Goal: Contribute content: Contribute content

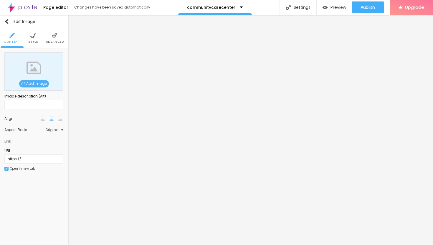
click at [37, 83] on span "Add image" at bounding box center [34, 83] width 30 height 7
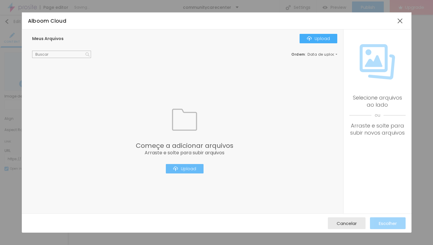
click at [193, 168] on div "Upload" at bounding box center [184, 168] width 23 height 5
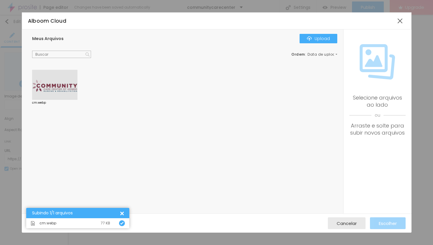
click at [66, 89] on div at bounding box center [54, 85] width 45 height 30
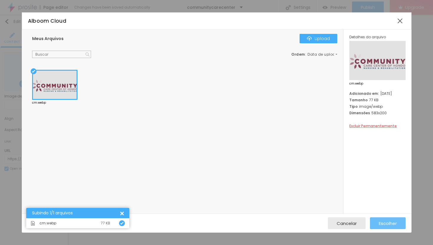
click at [385, 226] on span "Escolher" at bounding box center [388, 223] width 18 height 5
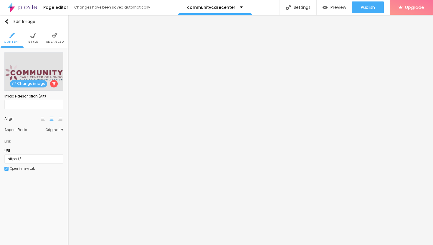
click at [33, 36] on img at bounding box center [32, 35] width 5 height 5
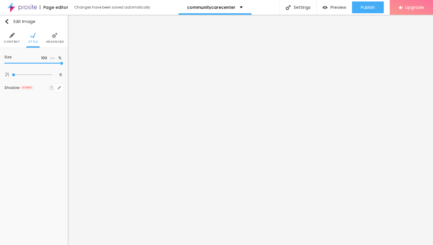
type input "25"
click at [16, 63] on input "range" at bounding box center [33, 63] width 59 height 3
click at [6, 21] on img "button" at bounding box center [6, 21] width 5 height 5
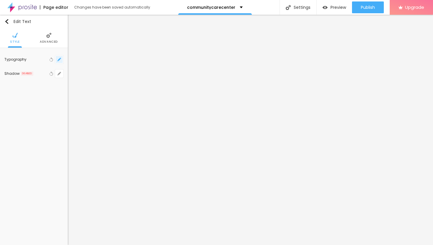
click at [58, 60] on icon "button" at bounding box center [59, 60] width 4 height 4
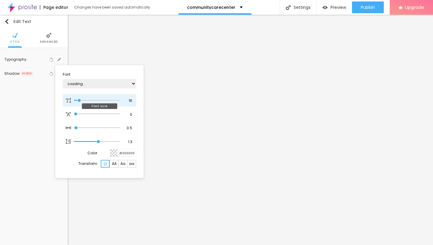
type input "1"
type input "15"
type input "1"
type input "17"
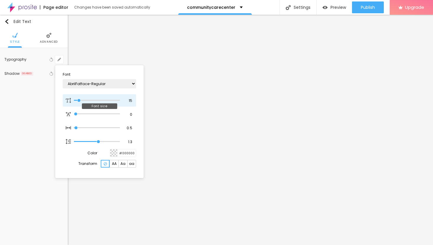
type input "17"
type input "1"
type input "19"
type input "1"
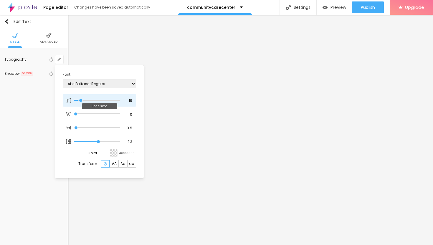
type input "20"
type input "1"
type input "22"
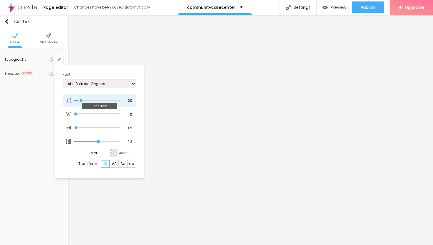
type input "1"
type input "23"
type input "1"
type input "24"
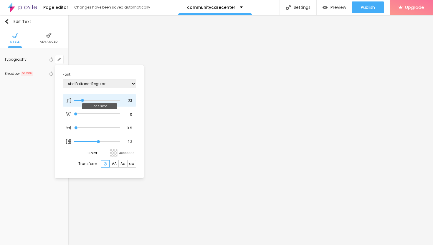
type input "24"
type input "1"
type input "25"
type input "1"
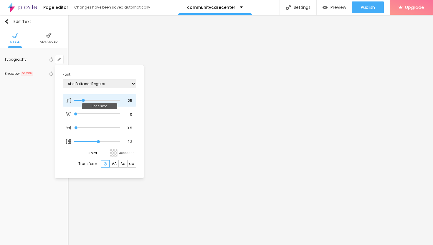
type input "26"
type input "1"
type input "27"
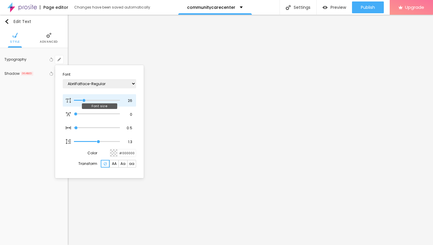
type input "1"
drag, startPoint x: 79, startPoint y: 100, endPoint x: 85, endPoint y: 100, distance: 6.3
type input "27"
click at [85, 100] on input "range" at bounding box center [97, 100] width 46 height 3
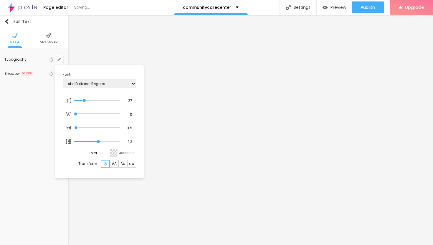
type input "1"
click at [251, 97] on div at bounding box center [216, 122] width 433 height 245
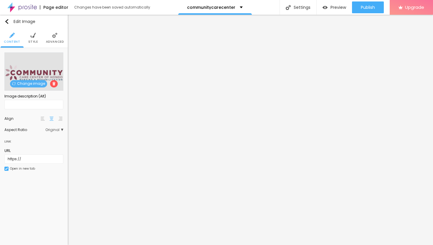
click at [34, 37] on img at bounding box center [32, 35] width 5 height 5
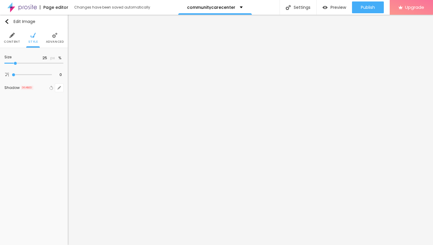
click at [49, 42] on span "Advanced" at bounding box center [55, 41] width 18 height 3
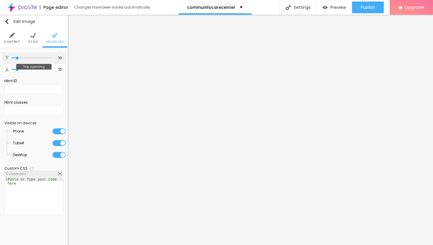
type input "11"
type input "12"
type input "14"
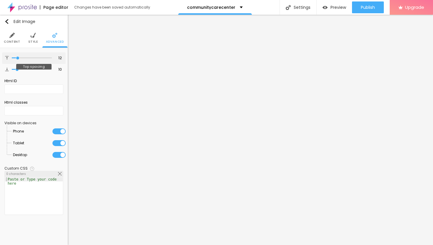
type input "14"
type input "16"
type input "18"
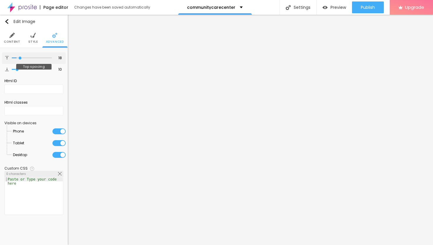
type input "19"
type input "20"
type input "21"
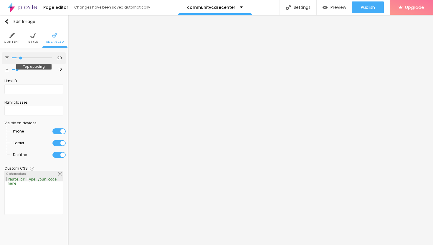
type input "21"
type input "22"
type input "23"
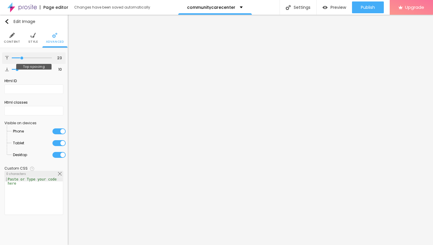
type input "24"
type input "25"
type input "26"
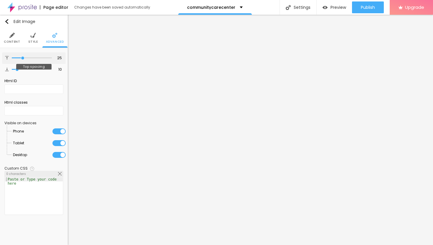
type input "26"
type input "27"
type input "29"
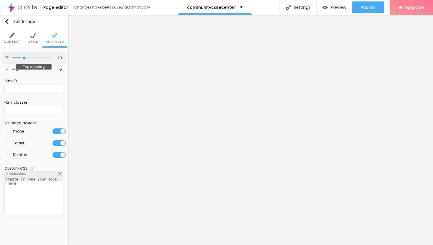
type input "30"
type input "31"
type input "32"
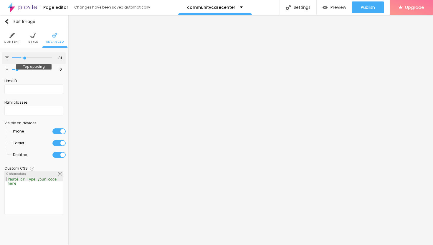
type input "32"
type input "33"
type input "34"
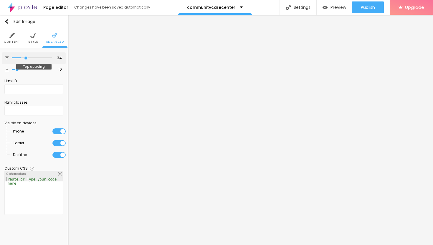
type input "35"
type input "36"
type input "37"
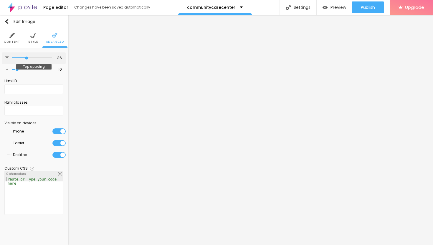
type input "37"
type input "38"
type input "37"
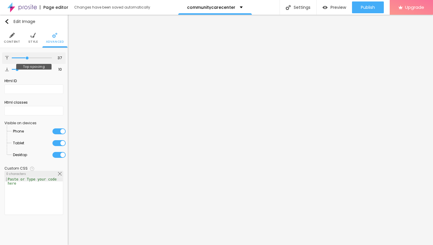
type input "36"
type input "35"
type input "34"
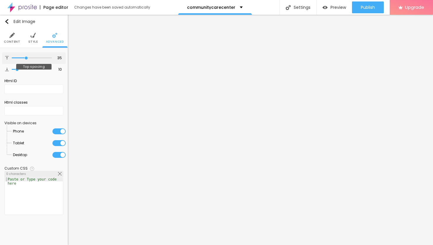
type input "34"
type input "33"
drag, startPoint x: 17, startPoint y: 57, endPoint x: 26, endPoint y: 61, distance: 9.4
type input "33"
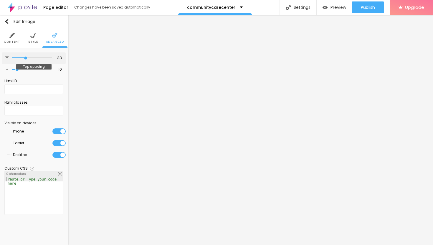
click at [26, 60] on input "range" at bounding box center [32, 58] width 40 height 3
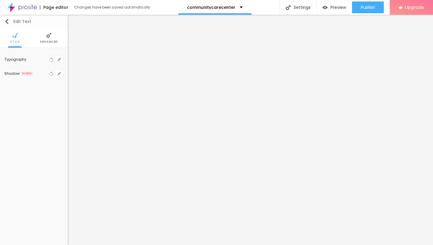
click at [7, 20] on img "button" at bounding box center [6, 21] width 5 height 5
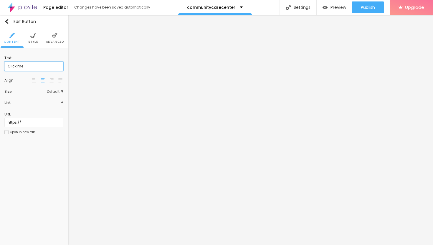
drag, startPoint x: 33, startPoint y: 67, endPoint x: 0, endPoint y: 60, distance: 33.9
click at [0, 61] on div "Text Click me Align Size Default Small Default Big Link URL https:// Open in ne…" at bounding box center [34, 97] width 68 height 98
paste input "→ VIEW DOCUMENT HERE"
type input "→ VIEW DOCUMENT HERE"
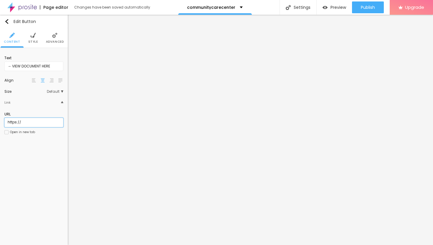
drag, startPoint x: 24, startPoint y: 123, endPoint x: 1, endPoint y: 121, distance: 23.4
click at [0, 121] on div "Text → VIEW DOCUMENT HERE Align Size Default Small Default Big Link URL https:/…" at bounding box center [34, 97] width 68 height 98
paste input "[URL][DOMAIN_NAME]"
type input "[URL][DOMAIN_NAME]"
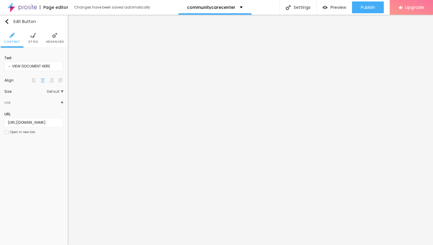
click at [8, 131] on div at bounding box center [6, 132] width 4 height 4
click at [55, 37] on img at bounding box center [54, 35] width 5 height 5
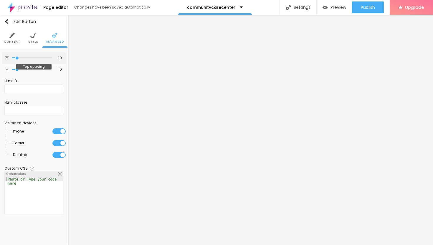
type input "11"
type input "12"
type input "13"
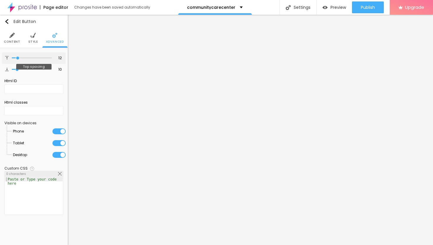
type input "13"
type input "14"
type input "15"
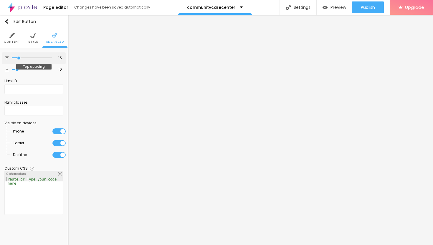
type input "16"
type input "17"
type input "18"
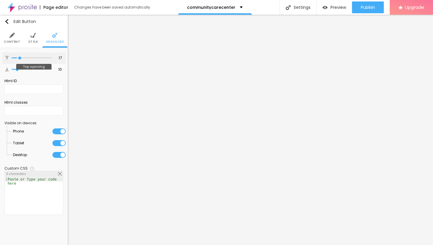
type input "18"
type input "19"
type input "20"
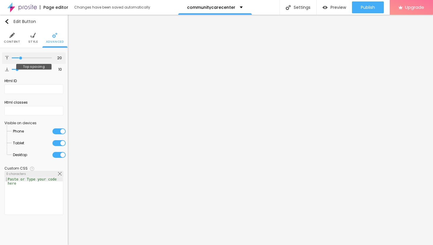
type input "21"
type input "22"
type input "23"
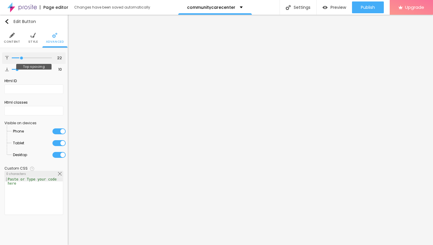
type input "23"
drag, startPoint x: 17, startPoint y: 57, endPoint x: 22, endPoint y: 58, distance: 5.0
type input "23"
click at [22, 58] on input "range" at bounding box center [32, 58] width 40 height 3
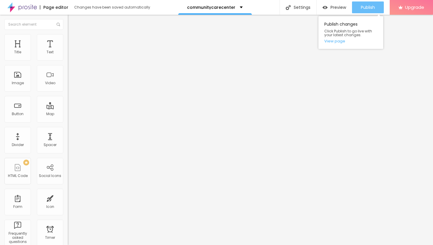
click at [361, 7] on span "Publish" at bounding box center [368, 7] width 14 height 5
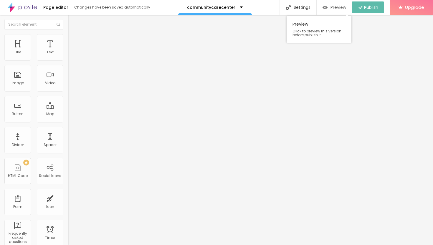
click at [337, 9] on span "Preview" at bounding box center [339, 7] width 16 height 5
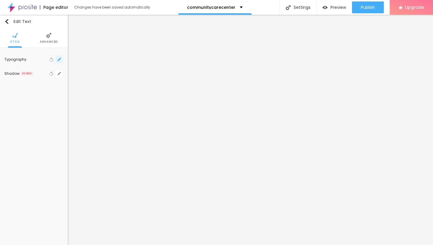
click at [58, 61] on icon "button" at bounding box center [57, 60] width 1 height 1
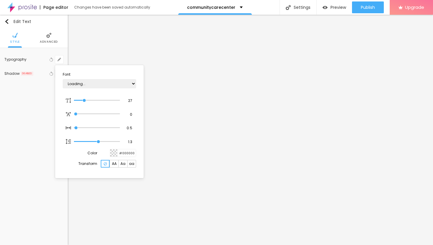
type input "1"
click at [215, 86] on div at bounding box center [216, 122] width 433 height 245
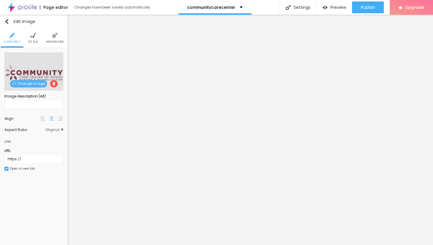
click at [36, 35] on li "Style" at bounding box center [33, 37] width 10 height 19
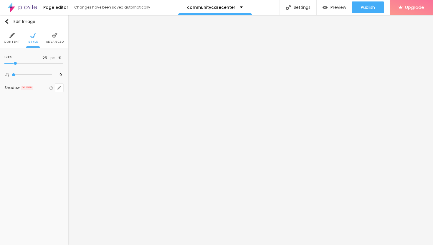
click at [53, 39] on li "Advanced" at bounding box center [55, 37] width 18 height 19
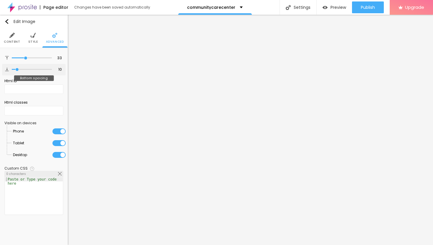
type input "9"
type input "10"
type input "11"
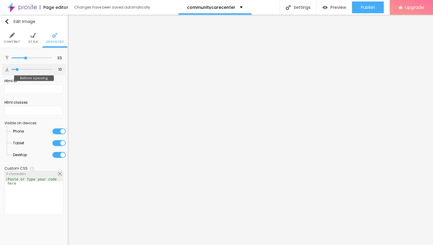
type input "11"
type input "12"
type input "14"
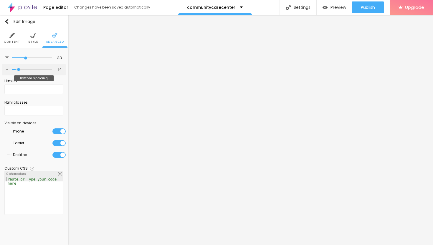
type input "16"
type input "18"
type input "19"
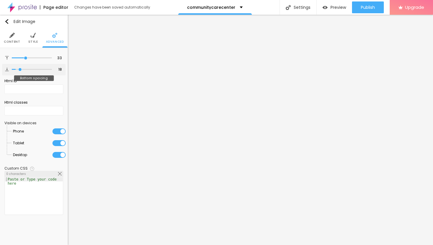
type input "19"
type input "20"
type input "21"
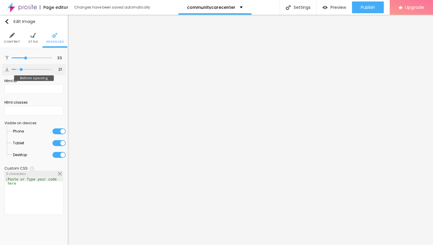
type input "22"
type input "23"
type input "24"
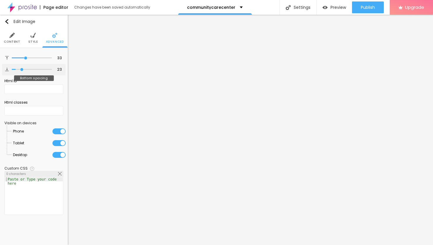
type input "24"
type input "25"
type input "26"
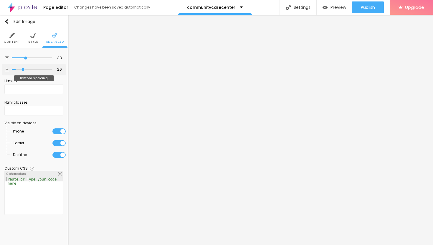
type input "27"
type input "28"
type input "29"
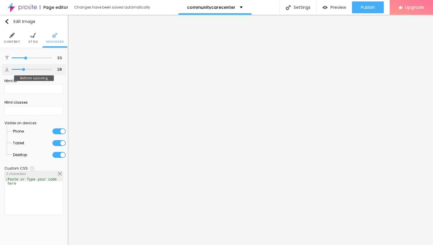
type input "29"
drag, startPoint x: 17, startPoint y: 68, endPoint x: 24, endPoint y: 70, distance: 7.2
type input "29"
click at [24, 70] on input "range" at bounding box center [32, 69] width 40 height 3
type input "34"
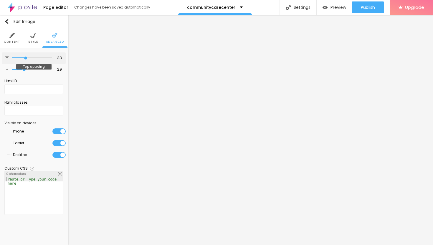
type input "34"
type input "33"
type input "34"
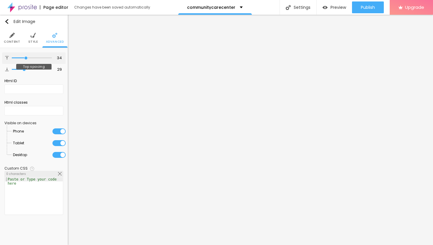
type input "35"
type input "36"
type input "37"
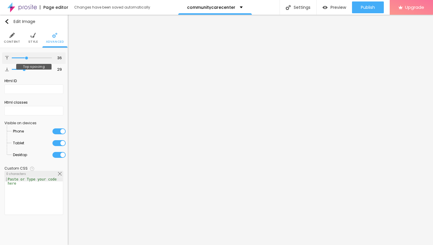
type input "37"
type input "38"
type input "39"
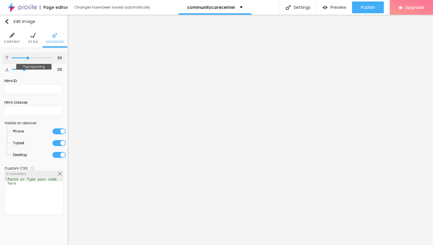
type input "40"
type input "41"
type input "42"
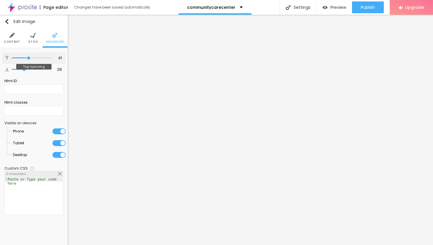
type input "42"
type input "43"
type input "44"
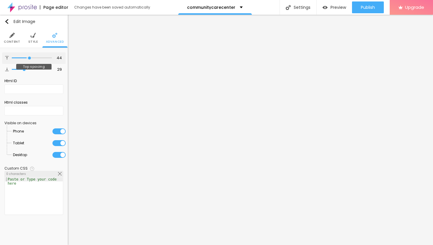
type input "45"
type input "46"
type input "47"
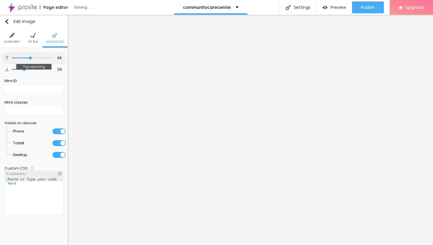
type input "47"
drag, startPoint x: 26, startPoint y: 57, endPoint x: 31, endPoint y: 61, distance: 6.5
type input "47"
click at [31, 60] on input "range" at bounding box center [32, 58] width 40 height 3
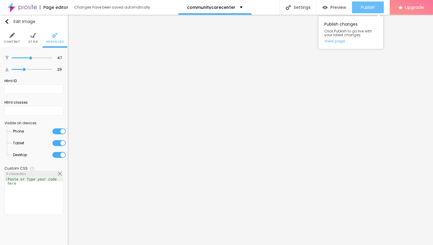
click at [366, 8] on span "Publish" at bounding box center [368, 7] width 14 height 5
